Goal: Task Accomplishment & Management: Use online tool/utility

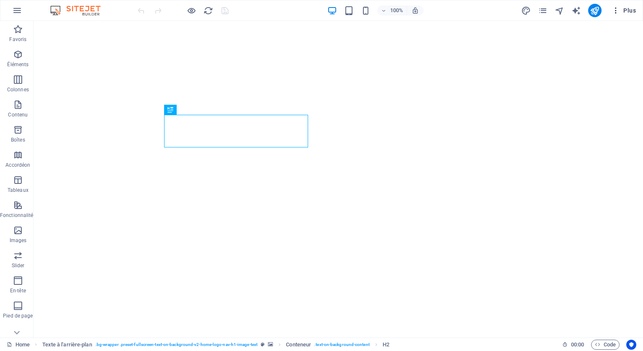
click at [630, 11] on span "Plus" at bounding box center [623, 10] width 24 height 8
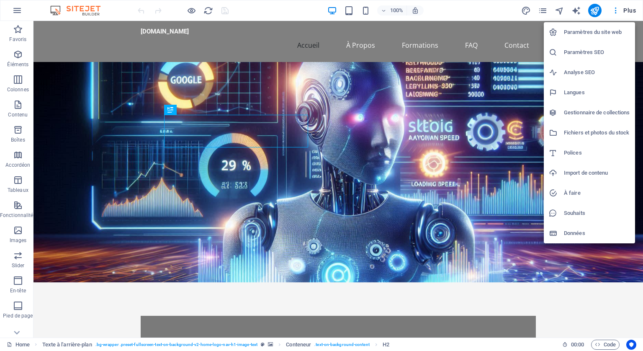
click at [583, 31] on h6 "Paramètres du site web" at bounding box center [596, 32] width 66 height 10
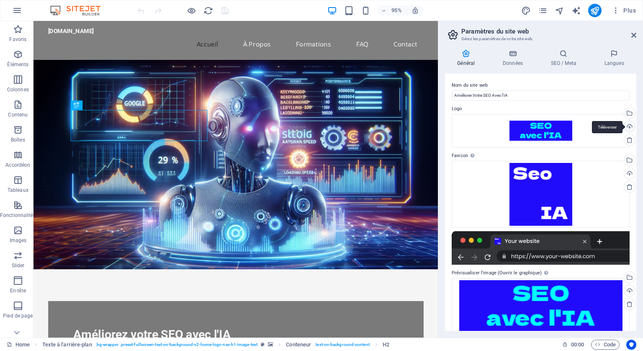
click at [629, 125] on div "Téléverser" at bounding box center [628, 127] width 13 height 13
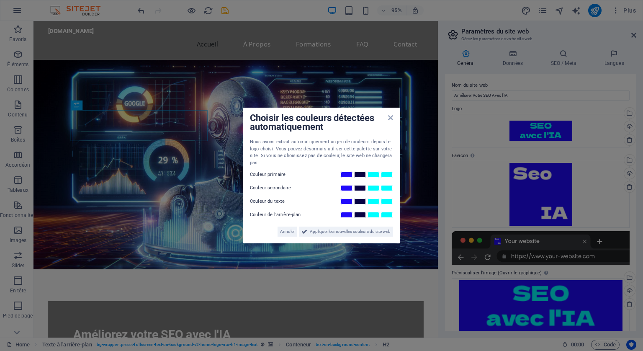
click at [278, 164] on div "Nous avons extrait automatiquement un jeu de couleurs depuis le logo choisi. Vo…" at bounding box center [321, 152] width 143 height 28
click at [284, 229] on span "Annuler" at bounding box center [287, 231] width 15 height 10
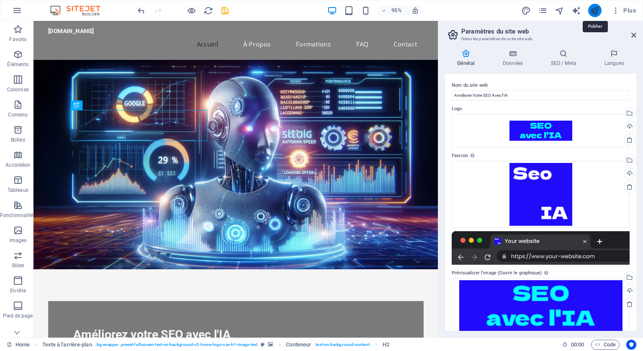
click at [594, 12] on icon "publish" at bounding box center [594, 11] width 10 height 10
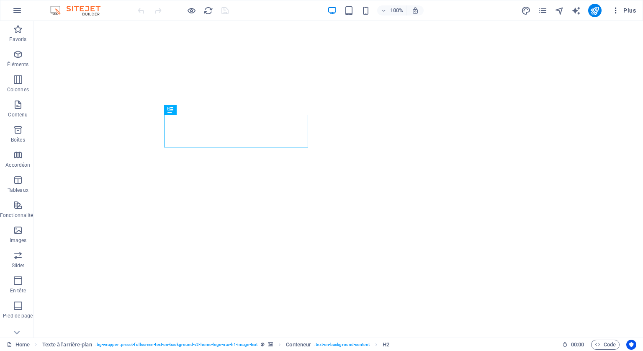
click at [631, 11] on span "Plus" at bounding box center [623, 10] width 24 height 8
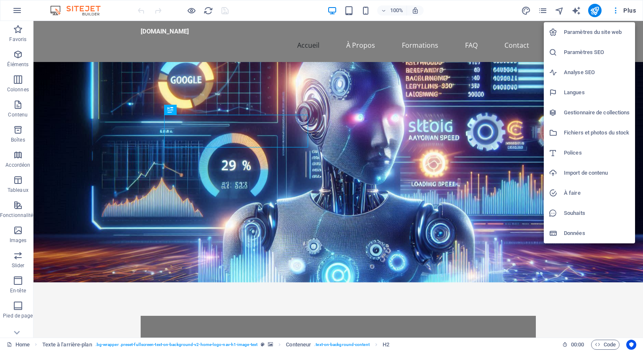
click at [583, 33] on h6 "Paramètres du site web" at bounding box center [596, 32] width 66 height 10
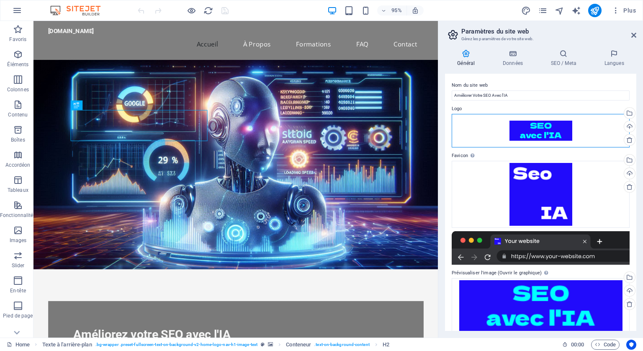
click at [542, 132] on div "Glissez les fichiers ici, cliquez pour choisir les fichiers ou sélectionnez les…" at bounding box center [540, 130] width 178 height 33
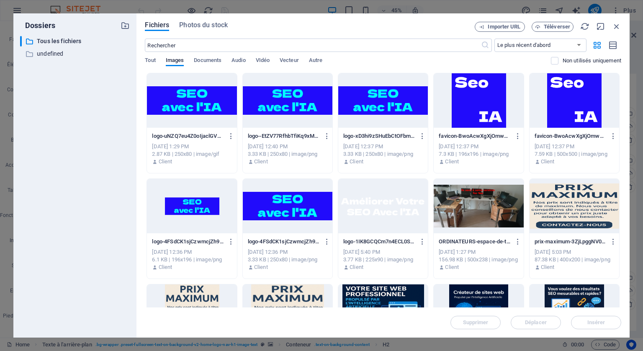
click at [210, 105] on div at bounding box center [192, 100] width 90 height 54
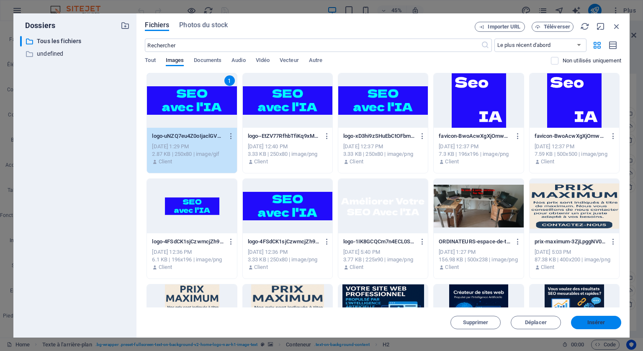
click at [591, 324] on span "Insérer" at bounding box center [596, 322] width 18 height 5
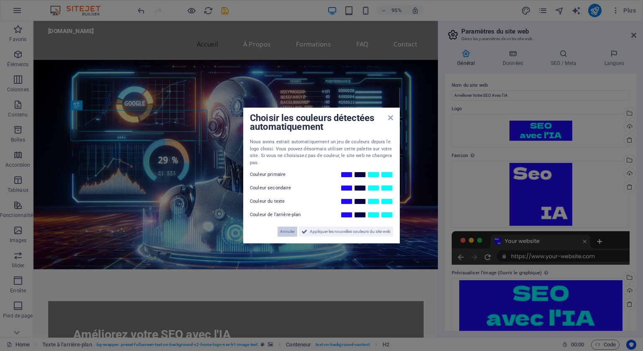
click at [287, 231] on span "Annuler" at bounding box center [287, 231] width 15 height 10
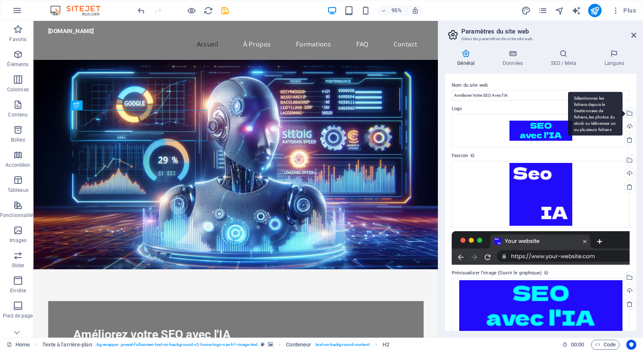
click at [628, 113] on div "Sélectionnez les fichiers depuis le Gestionnaire de fichiers, les photos du sto…" at bounding box center [628, 114] width 13 height 13
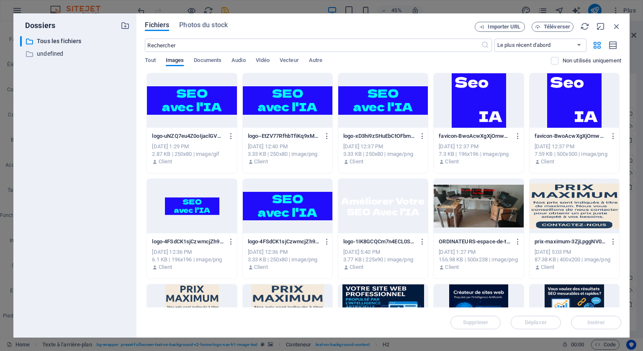
click at [207, 113] on div at bounding box center [192, 100] width 90 height 54
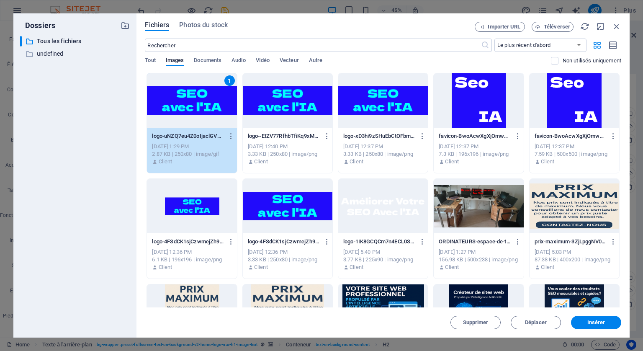
click at [596, 322] on span "Insérer" at bounding box center [596, 322] width 18 height 5
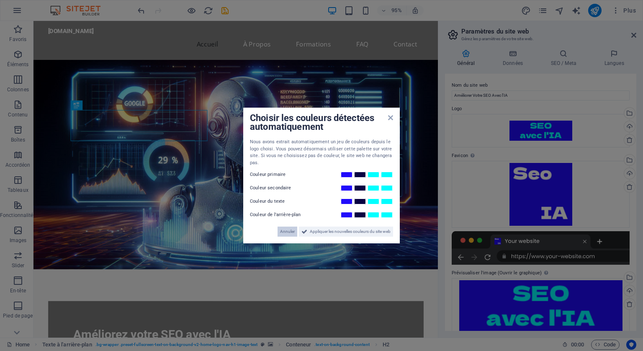
click at [280, 232] on span "Annuler" at bounding box center [287, 231] width 15 height 10
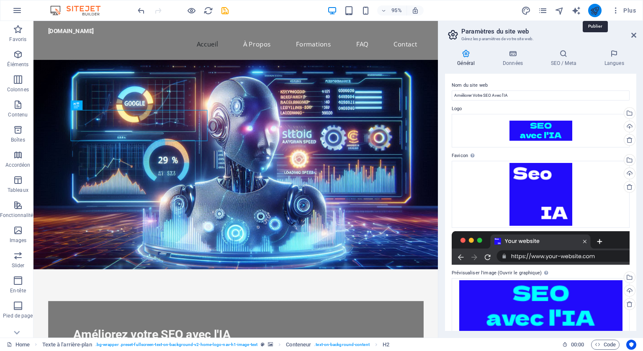
click at [596, 9] on icon "publish" at bounding box center [594, 11] width 10 height 10
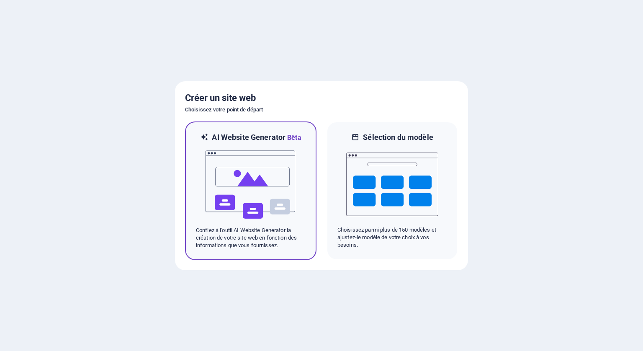
click at [250, 179] on img at bounding box center [251, 185] width 92 height 84
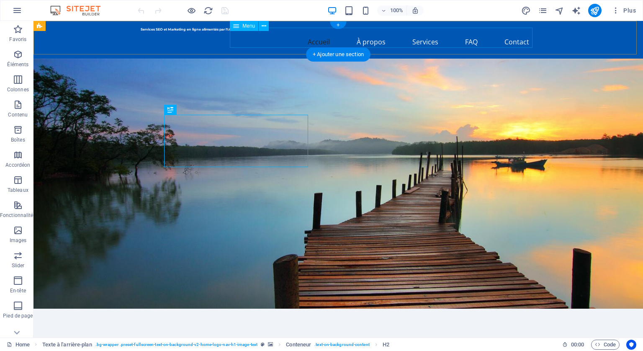
click at [421, 40] on nav "Accueil À propos Services FAQ Contact" at bounding box center [338, 42] width 395 height 20
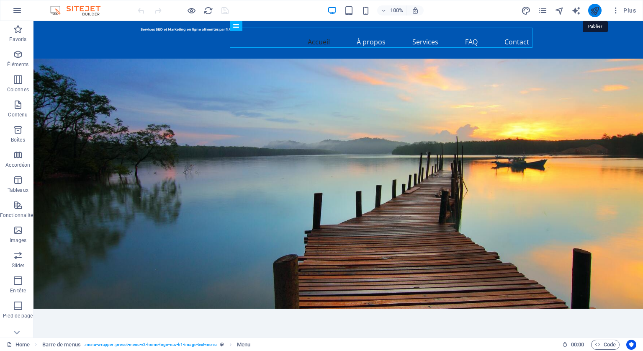
click at [592, 8] on icon "publish" at bounding box center [594, 11] width 10 height 10
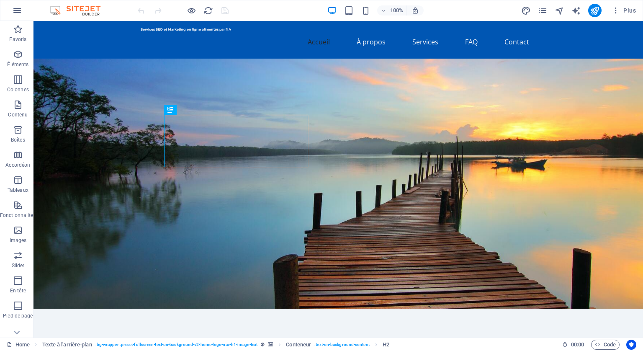
click at [569, 110] on figure at bounding box center [337, 184] width 609 height 250
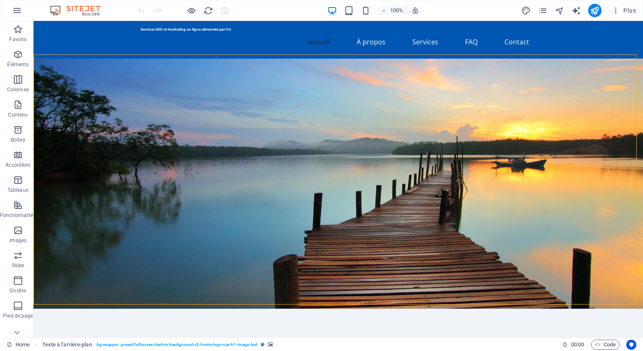
click at [537, 116] on figure at bounding box center [337, 184] width 609 height 250
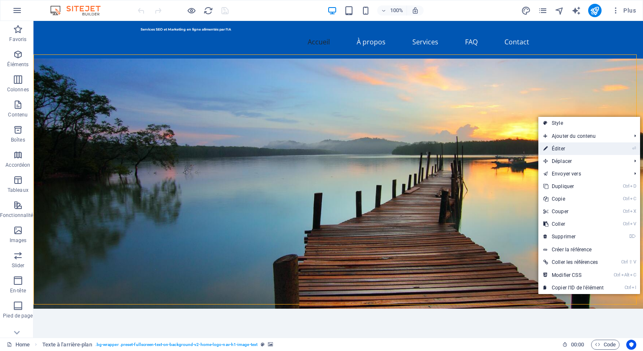
click at [565, 145] on link "⏎ Éditer" at bounding box center [573, 148] width 70 height 13
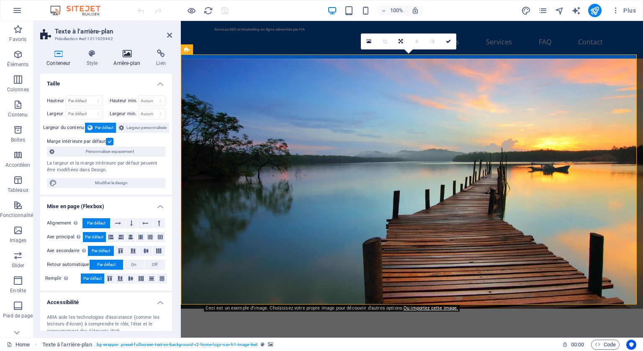
click at [125, 52] on icon at bounding box center [126, 53] width 39 height 8
